Goal: Transaction & Acquisition: Purchase product/service

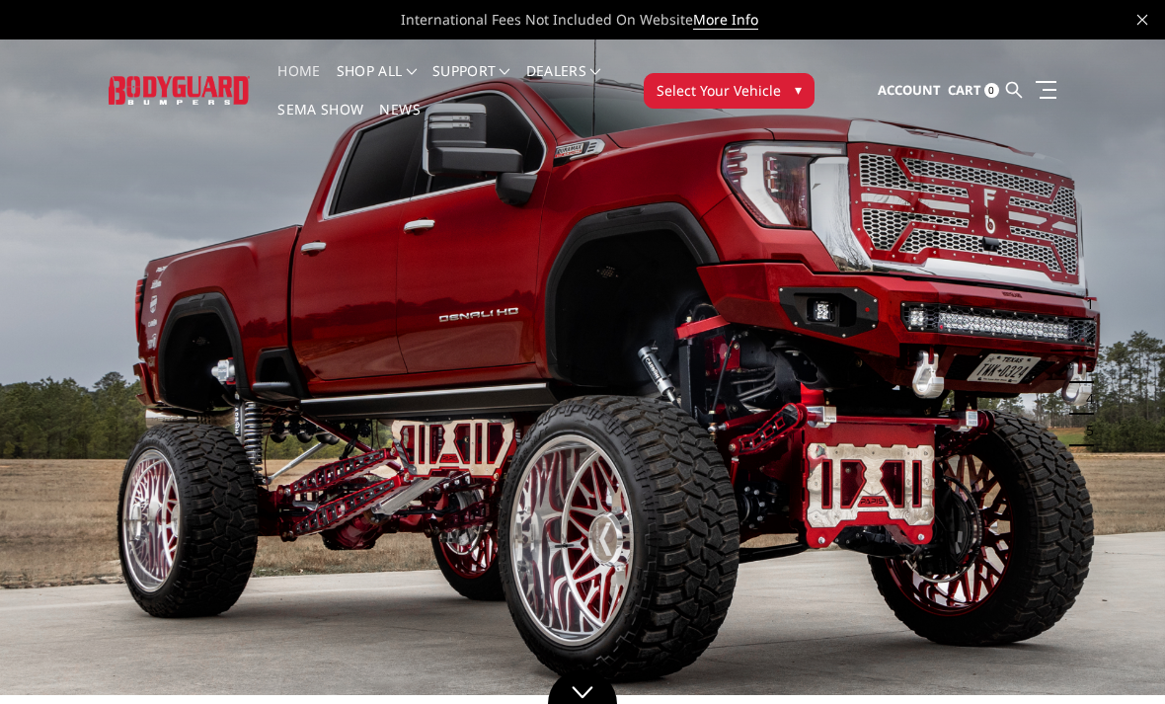
click at [750, 89] on span "Select Your Vehicle" at bounding box center [719, 90] width 124 height 21
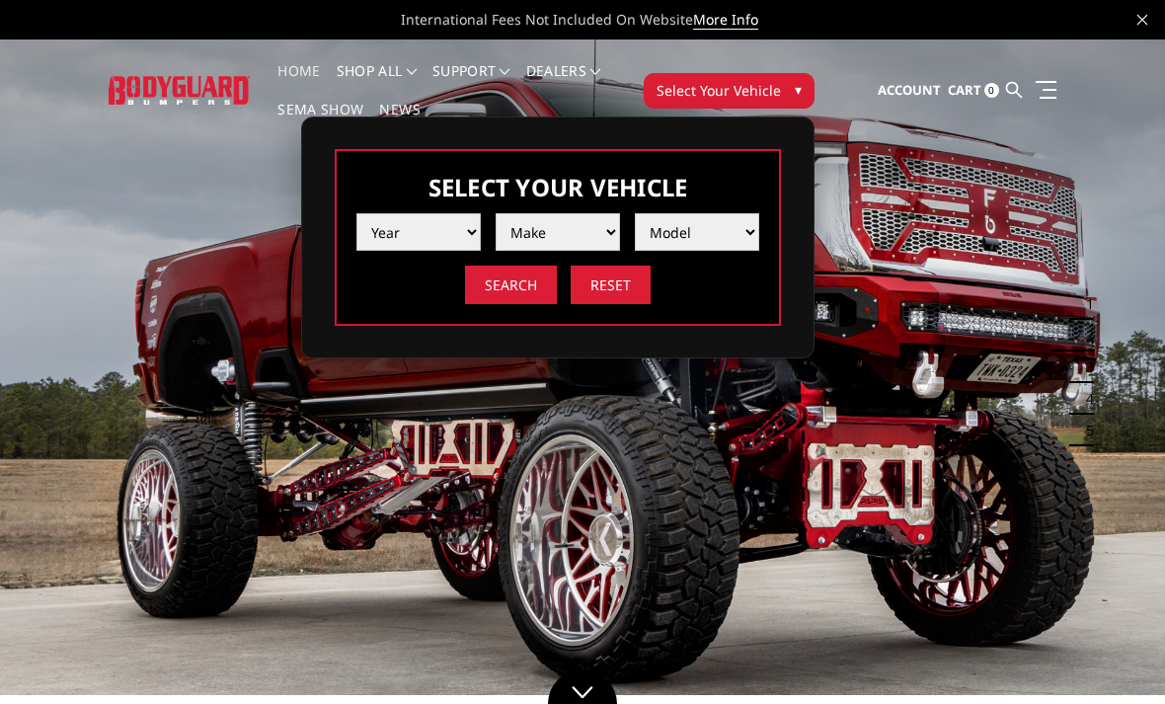
click at [425, 226] on select "Year [DATE] 2024 2023 2022 2021 2020 2019 2018 2017 2016 2015 2014 2013 2012 20…" at bounding box center [418, 232] width 124 height 38
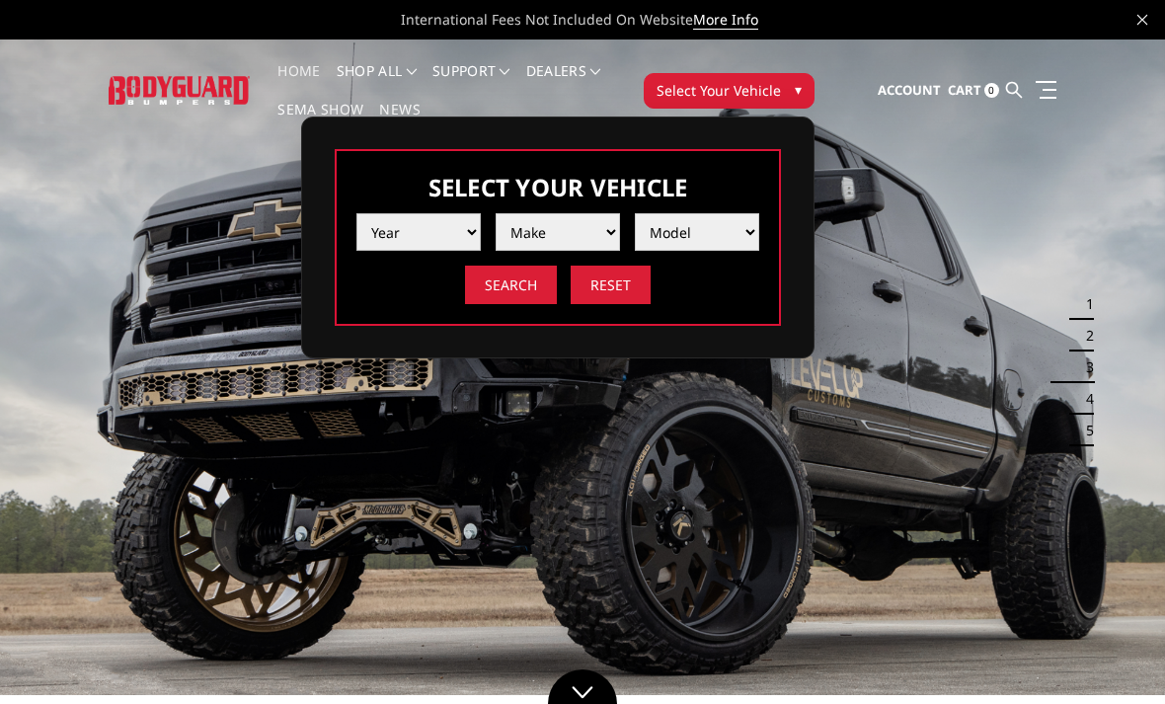
select select "yr_2024"
click at [579, 222] on select "Make Chevrolet Ford GMC Ram Toyota" at bounding box center [558, 232] width 124 height 38
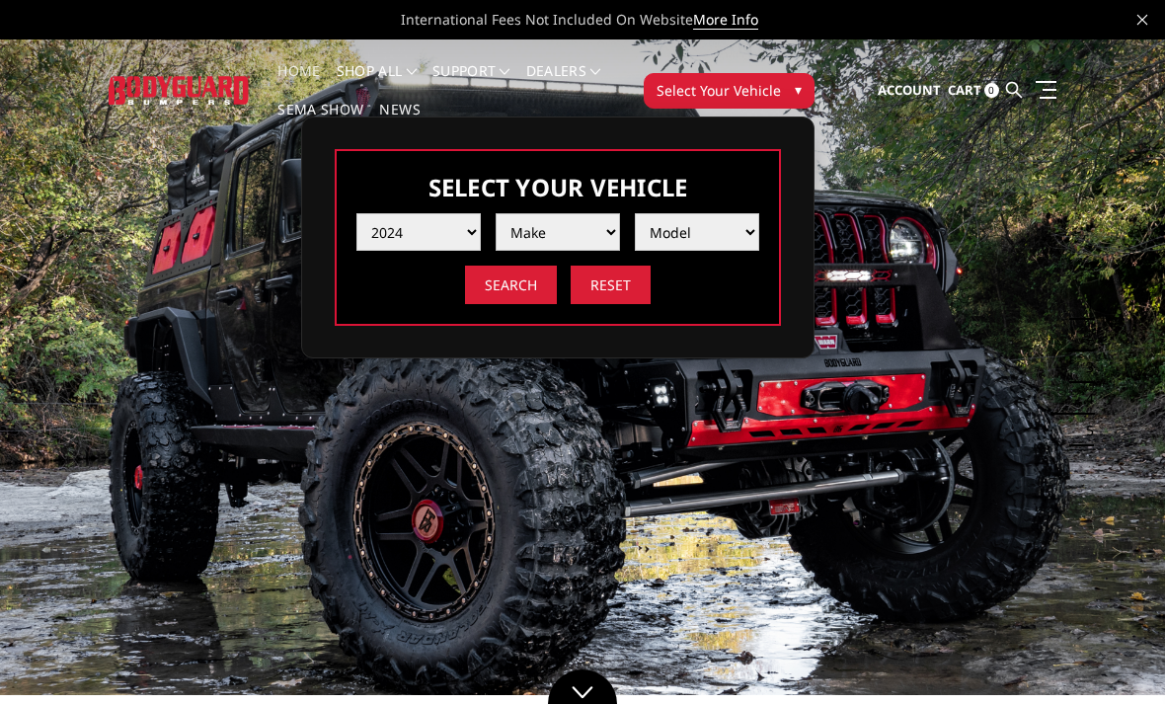
select select "mk_ford"
click at [689, 220] on select "Model F150 F150 Raptor F250 / F350 F450 F550" at bounding box center [697, 232] width 124 height 38
select select "md_f250-f350"
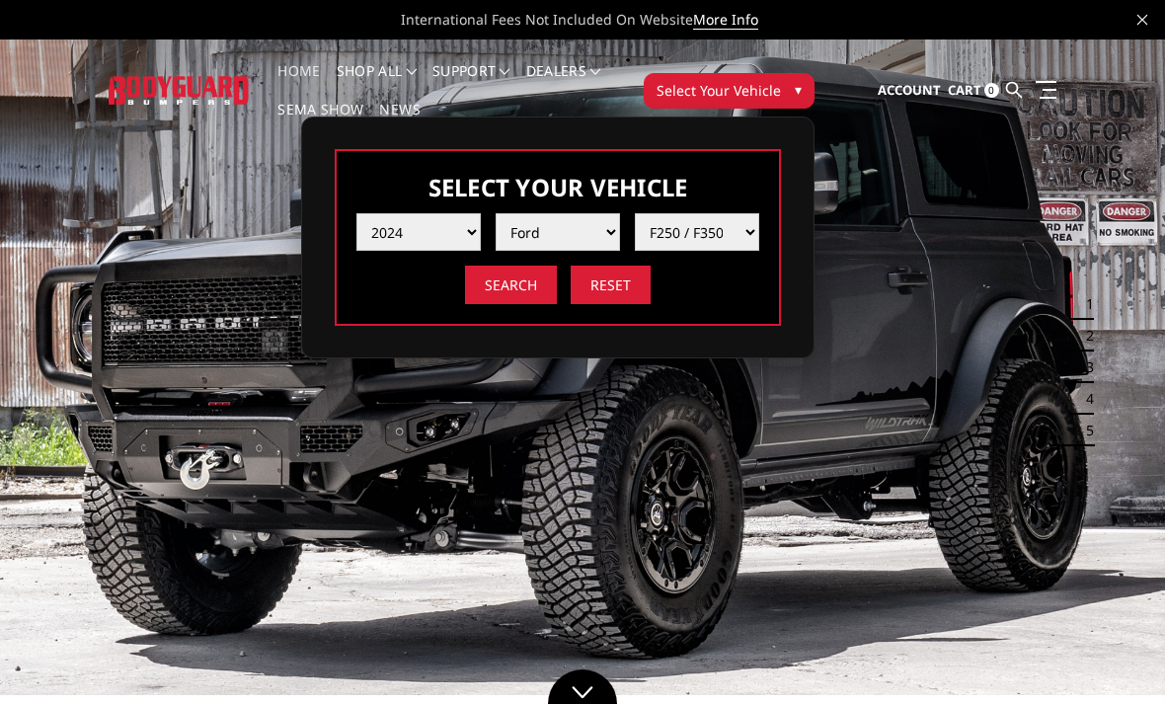
click at [509, 283] on input "Search" at bounding box center [511, 285] width 92 height 39
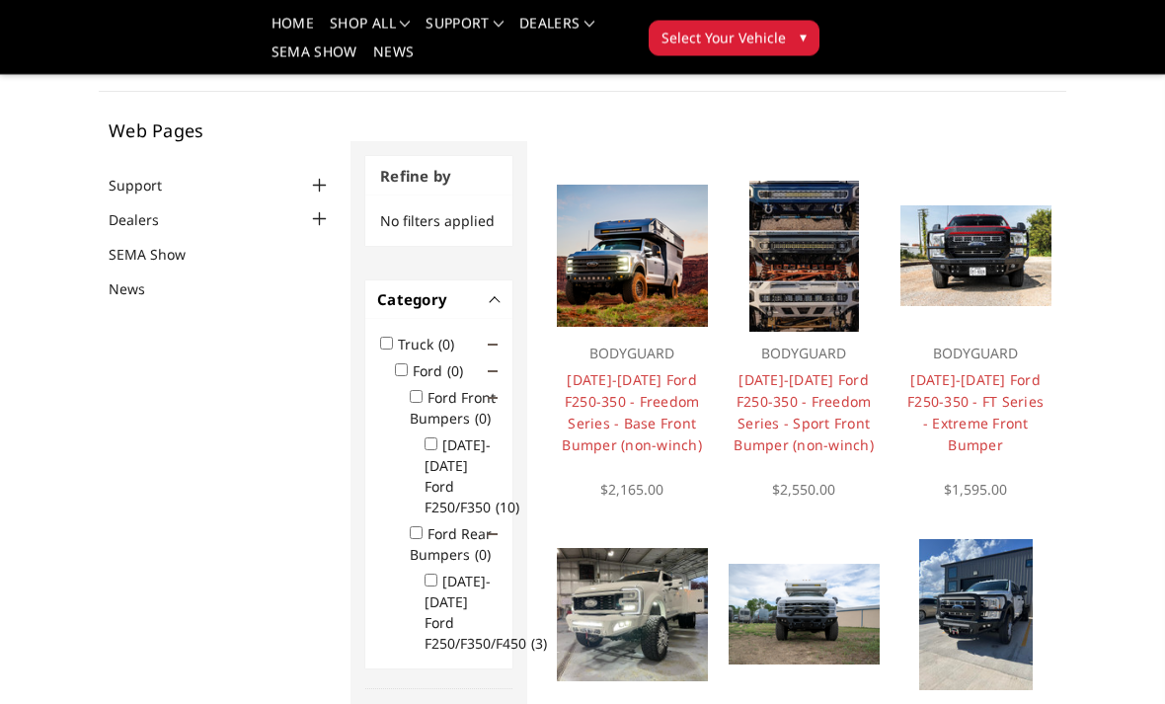
scroll to position [96, 0]
click at [656, 276] on img at bounding box center [632, 256] width 151 height 142
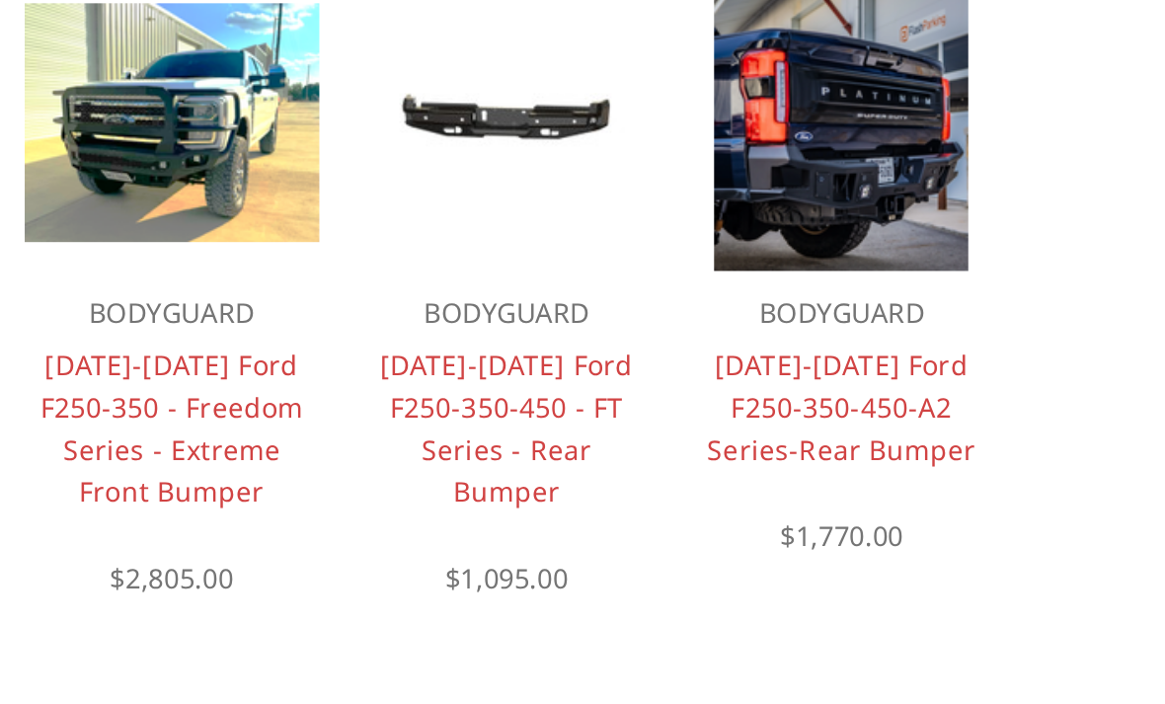
scroll to position [718, 0]
click at [565, 487] on link "2023-2025 Ford F250-350 - Freedom Series - Extreme Front Bumper" at bounding box center [632, 529] width 135 height 84
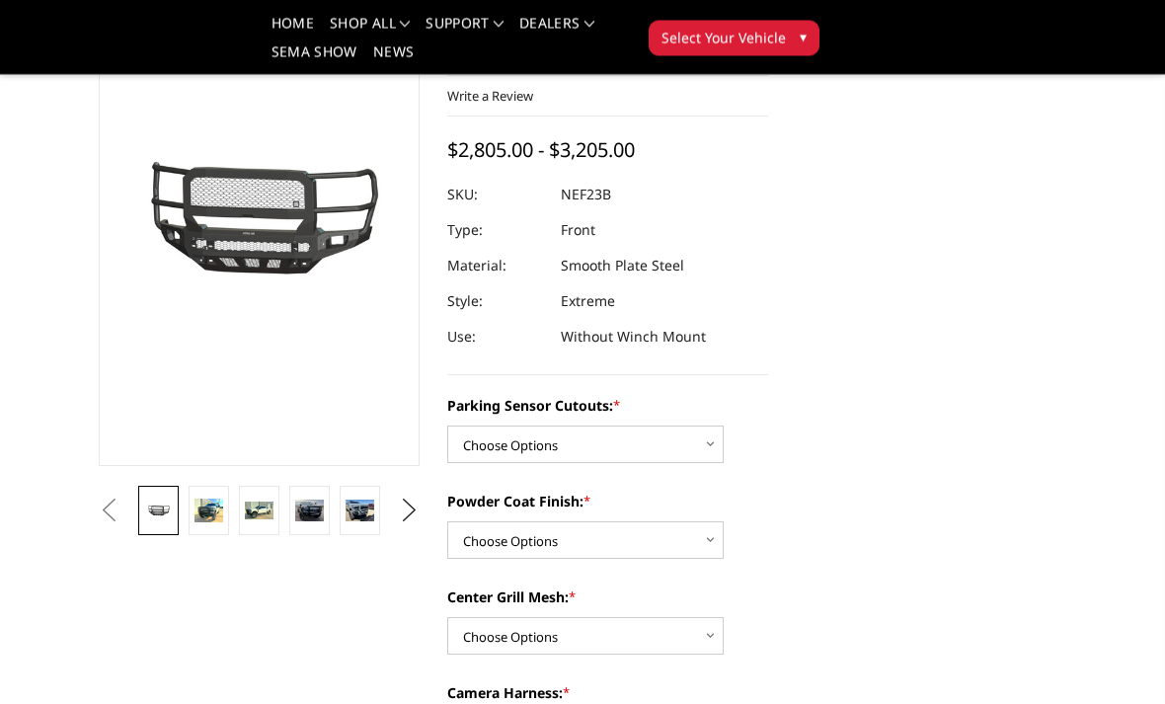
scroll to position [166, 0]
click at [652, 445] on select "Choose Options No - Without Parking Sensor Cutouts Yes - With Parking Sensor Cu…" at bounding box center [585, 445] width 276 height 38
select select "2583"
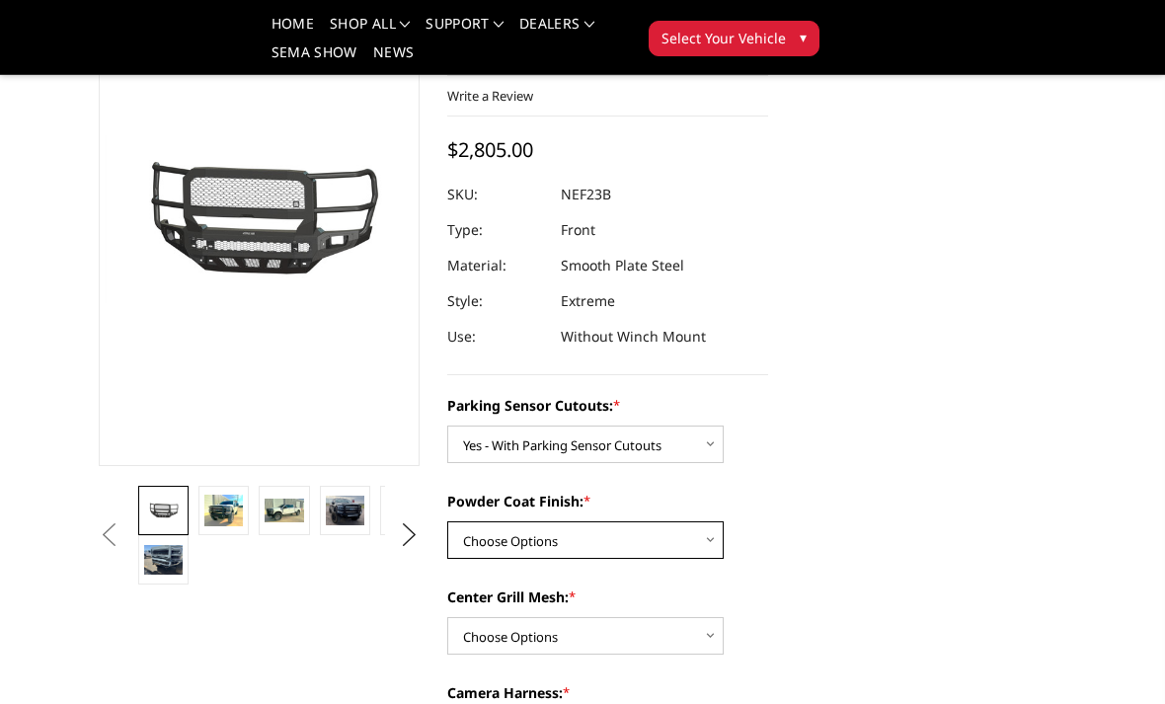
click at [654, 539] on select "Choose Options Bare Metal Textured Black Powder Coat" at bounding box center [585, 540] width 276 height 38
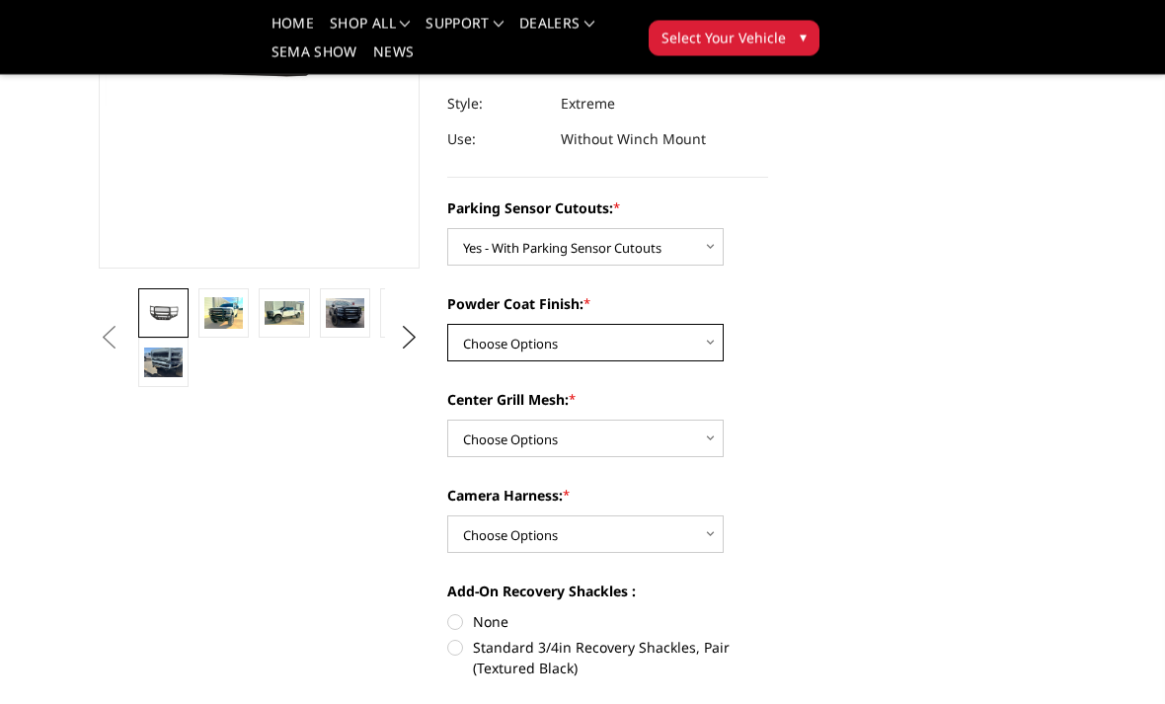
scroll to position [363, 0]
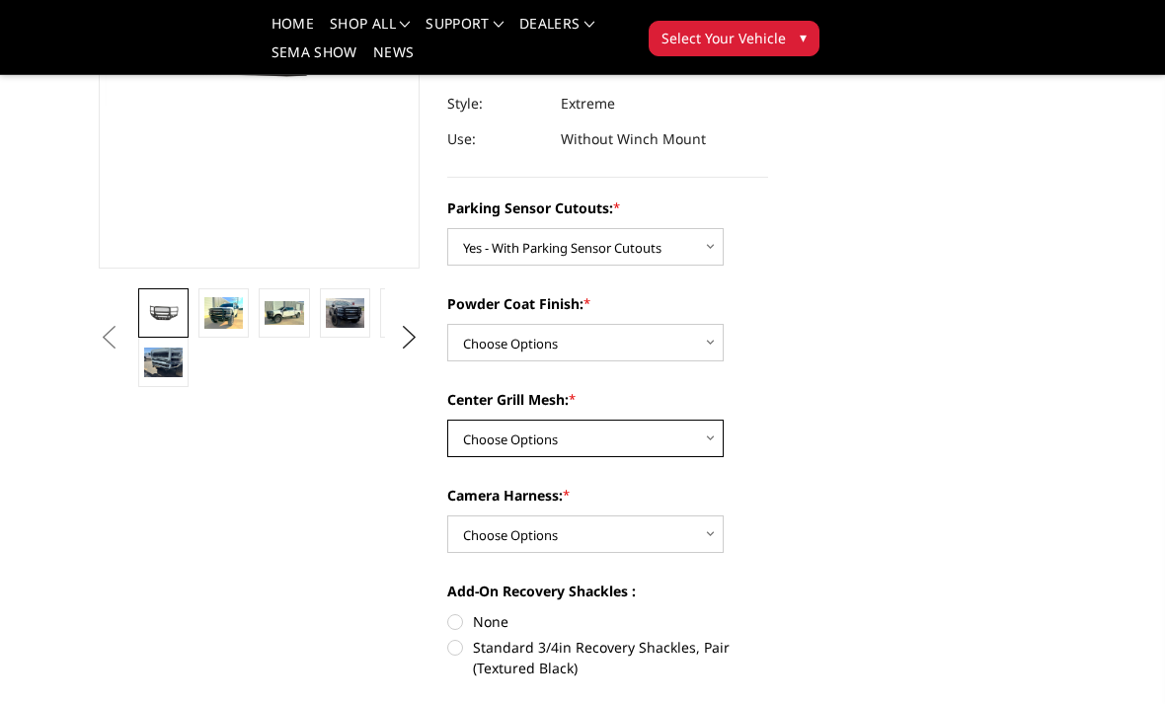
click at [677, 438] on select "Choose Options With Center Grill Mesh Without Center Grill Mesh" at bounding box center [585, 439] width 276 height 38
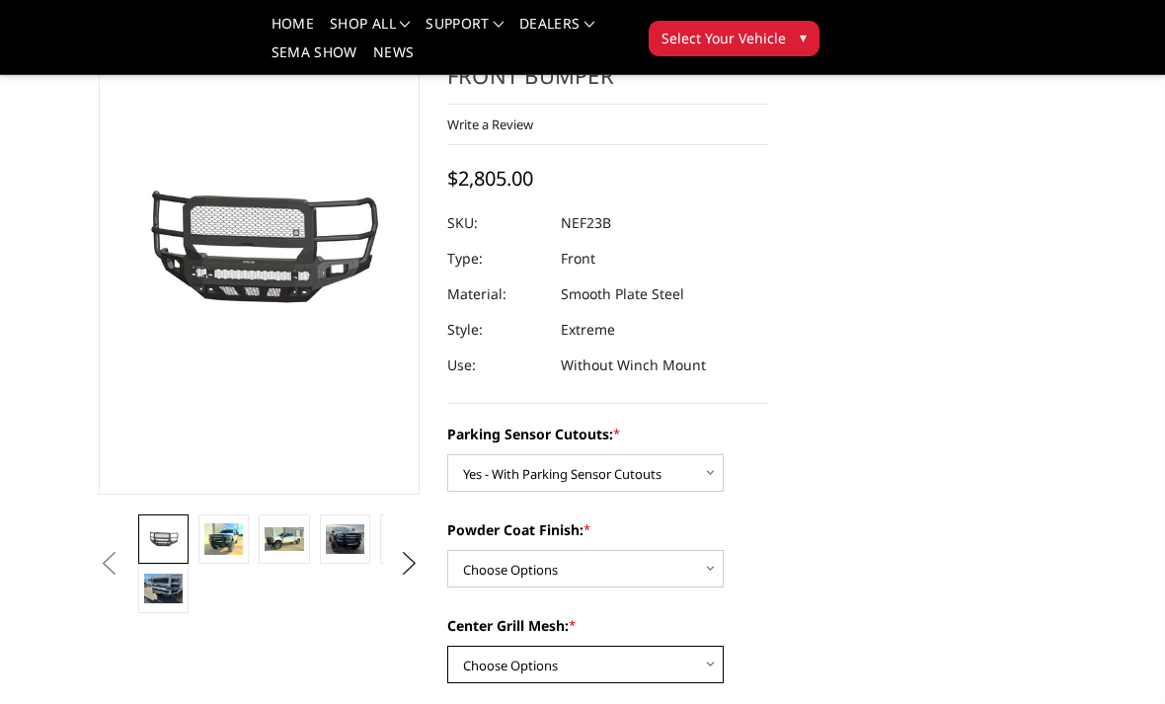
scroll to position [141, 0]
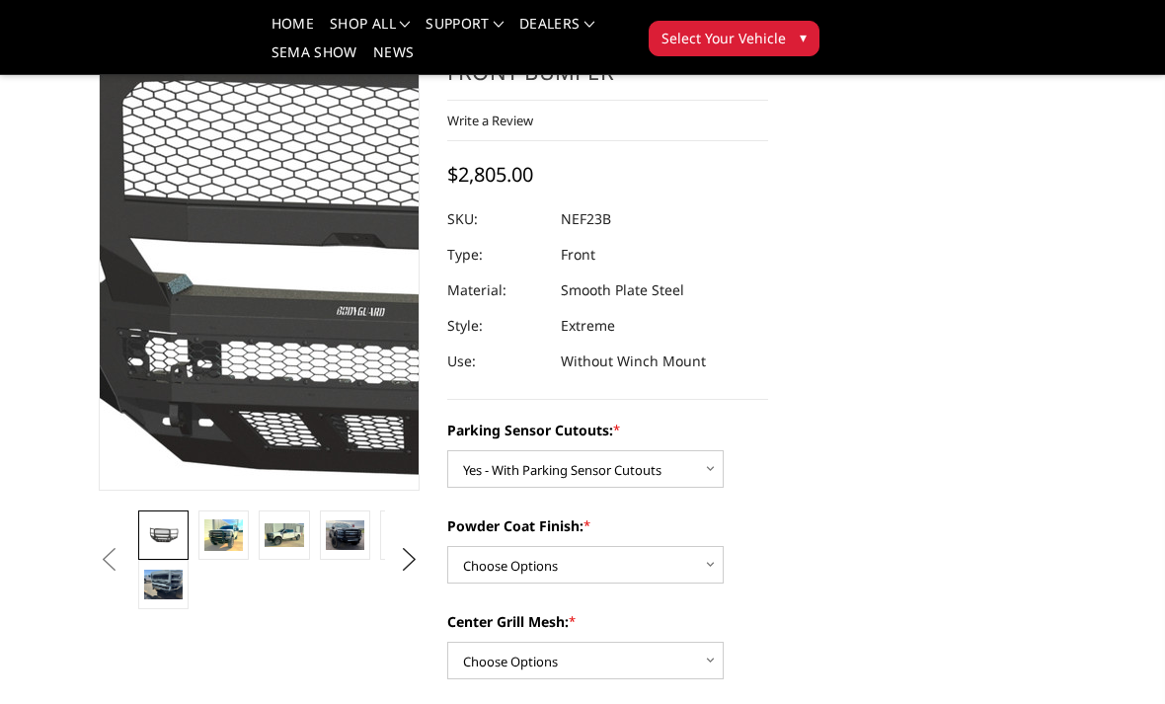
click at [210, 223] on img at bounding box center [404, 252] width 1264 height 691
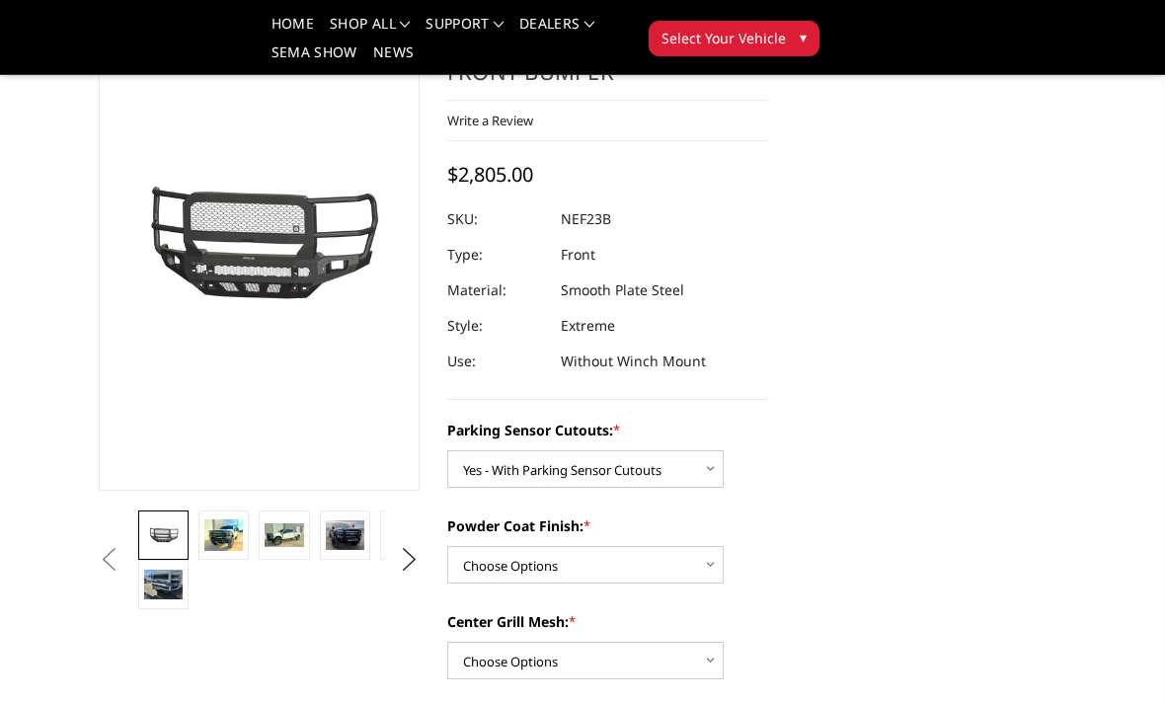
click at [355, 539] on img at bounding box center [345, 535] width 39 height 31
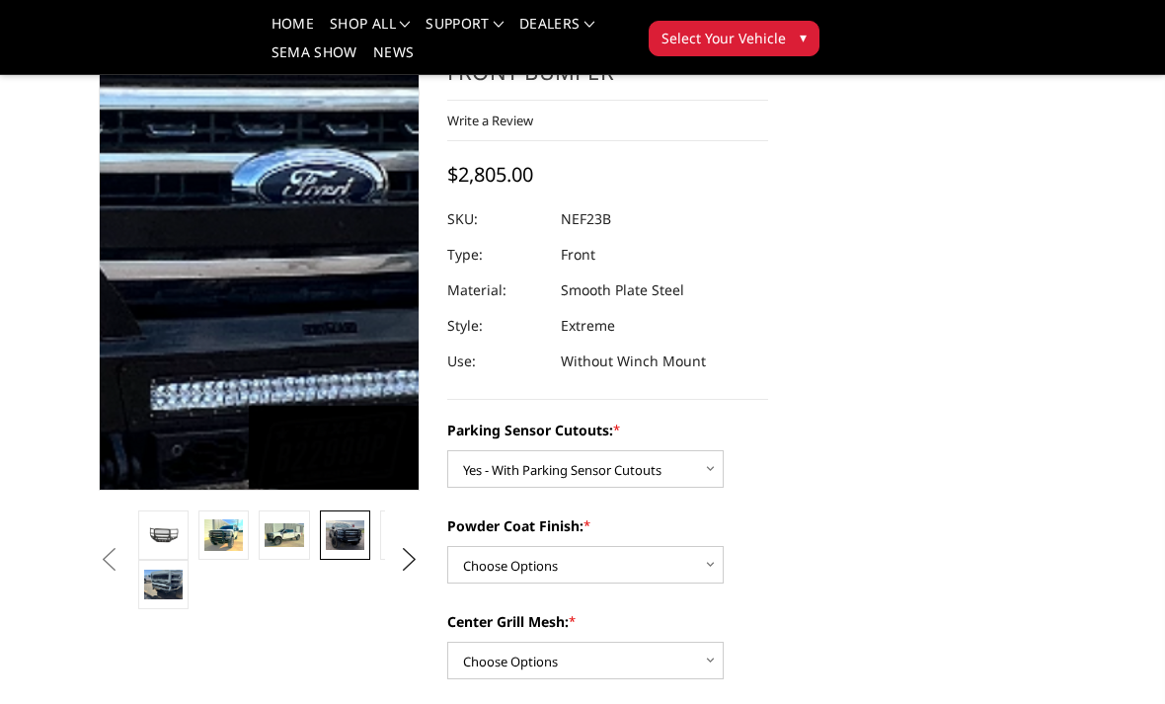
click at [325, 274] on img at bounding box center [67, 214] width 1264 height 991
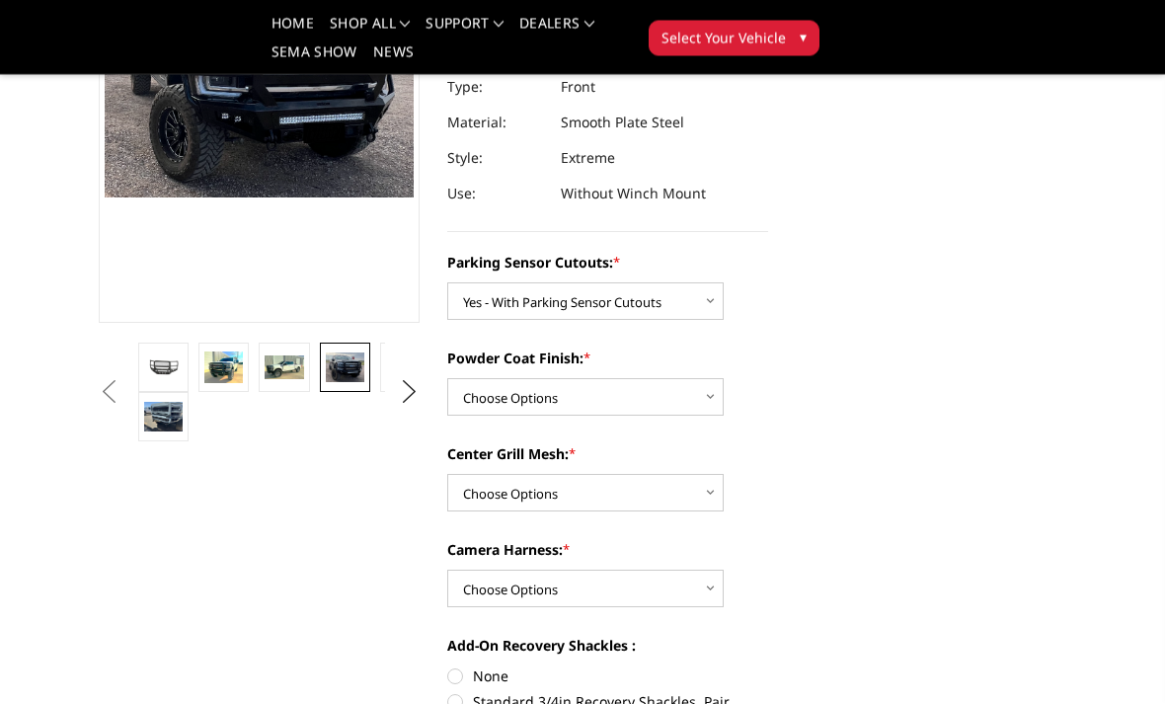
scroll to position [317, 0]
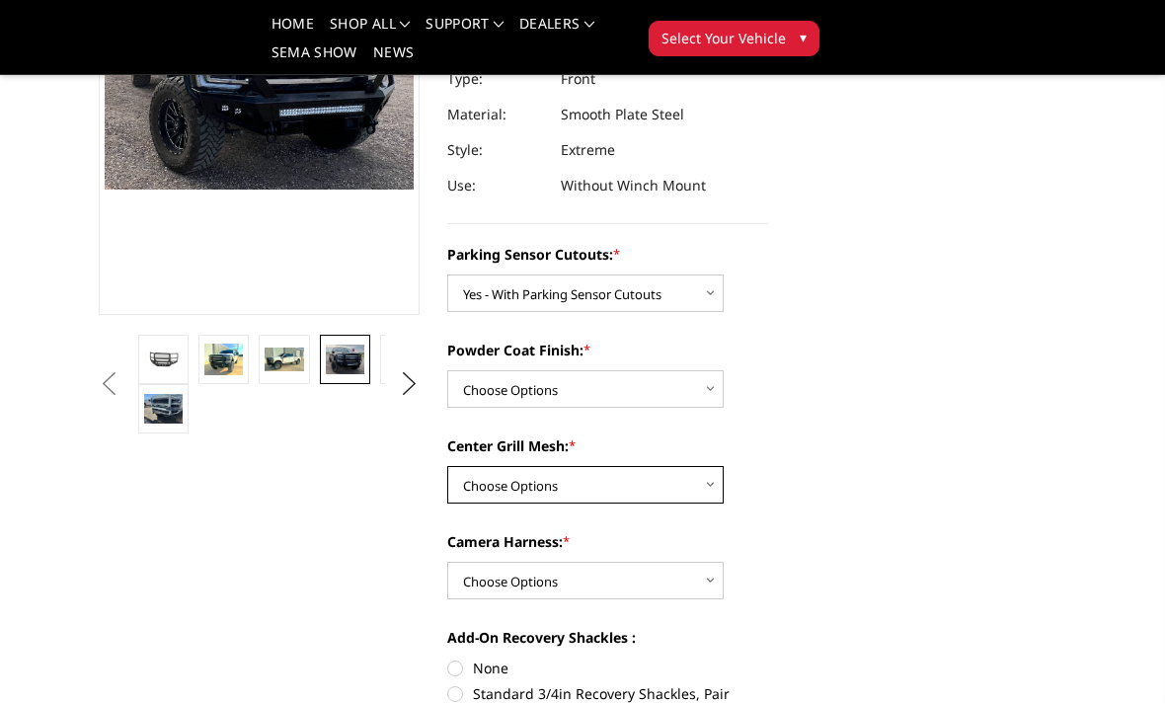
click at [690, 484] on select "Choose Options With Center Grill Mesh Without Center Grill Mesh" at bounding box center [585, 485] width 276 height 38
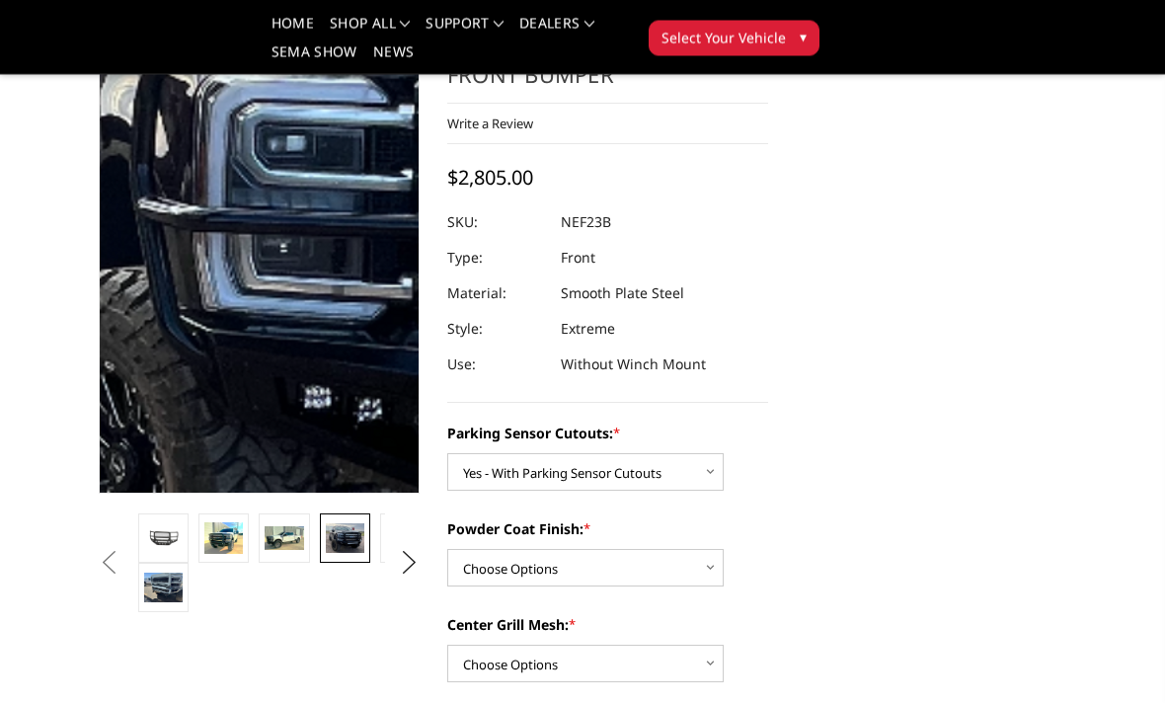
scroll to position [138, 0]
click at [193, 261] on img at bounding box center [456, 233] width 1264 height 991
